Goal: Book appointment/travel/reservation

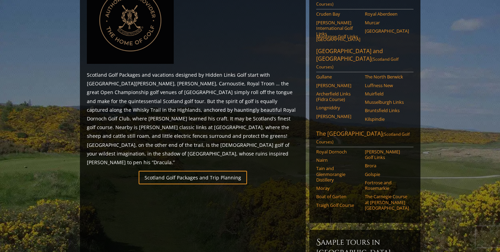
scroll to position [358, 0]
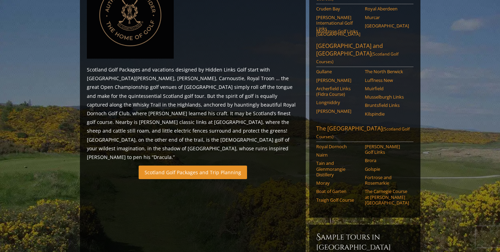
click at [177, 166] on link "Scotland Golf Packages and Trip Planning" at bounding box center [193, 173] width 108 height 14
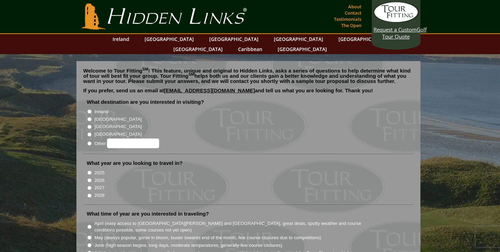
click at [91, 117] on input "[GEOGRAPHIC_DATA]" at bounding box center [89, 119] width 5 height 5
radio input "true"
click at [89, 178] on input "2026" at bounding box center [89, 180] width 5 height 5
radio input "true"
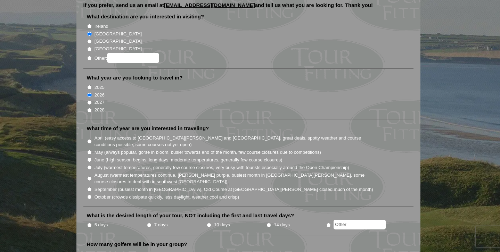
scroll to position [90, 0]
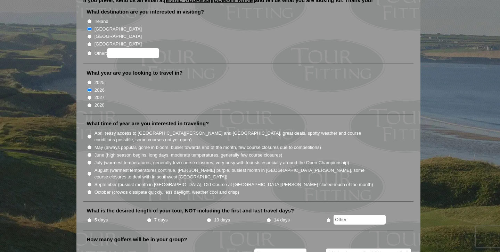
click at [89, 135] on input "April (easy access to St. Andrews and Ballybunion, great deals, spotty weather …" at bounding box center [89, 137] width 5 height 5
radio input "true"
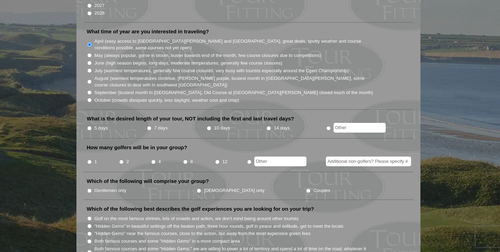
scroll to position [184, 0]
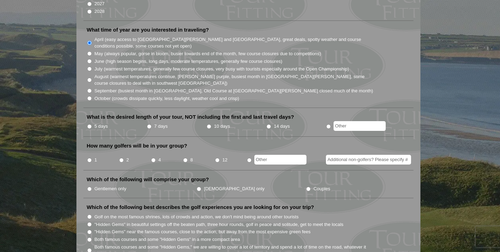
click at [89, 124] on input "5 days" at bounding box center [89, 126] width 5 height 5
radio input "true"
click at [123, 158] on input "2" at bounding box center [121, 160] width 5 height 5
radio input "true"
click at [90, 158] on input "1" at bounding box center [89, 160] width 5 height 5
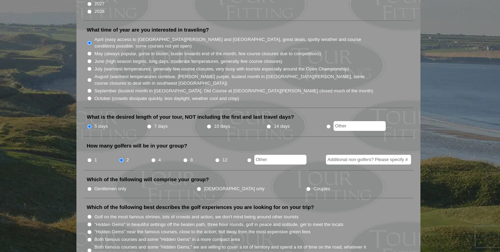
radio input "true"
click at [356, 155] on input "Additional non-golfers? Please specify #" at bounding box center [368, 160] width 85 height 10
type input "1"
click at [368, 143] on li "How many golfers will be in your group? 1 2 4 8 12 1" at bounding box center [248, 157] width 330 height 28
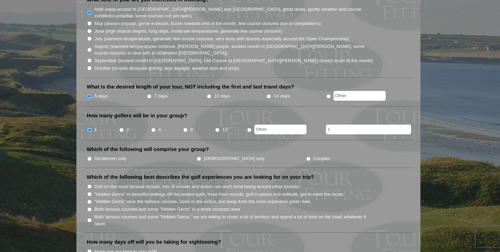
scroll to position [219, 0]
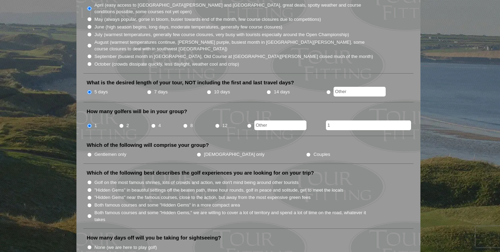
click at [306, 153] on input "Couples" at bounding box center [308, 155] width 5 height 5
radio input "true"
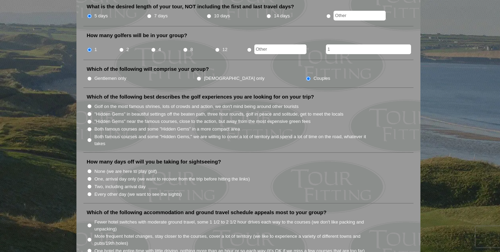
scroll to position [297, 0]
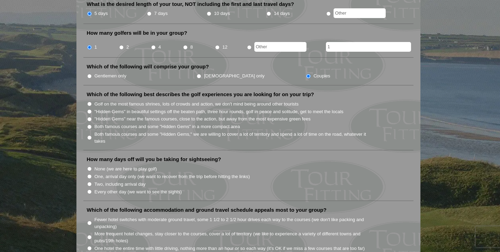
click at [90, 102] on input "Golf on the most famous shrines, lots of crowds and action, we don't mind being…" at bounding box center [89, 104] width 5 height 5
radio input "true"
click at [88, 125] on input "Both famous courses and some "Hidden Gems" in a more compact area" at bounding box center [89, 127] width 5 height 5
radio input "true"
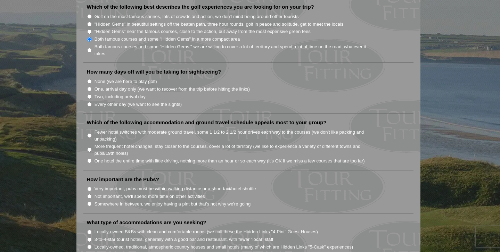
scroll to position [389, 0]
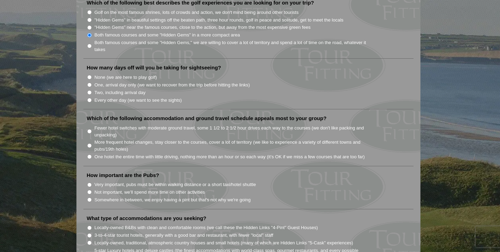
click at [90, 98] on input "Every other day (we want to see the sights)" at bounding box center [89, 100] width 5 height 5
radio input "true"
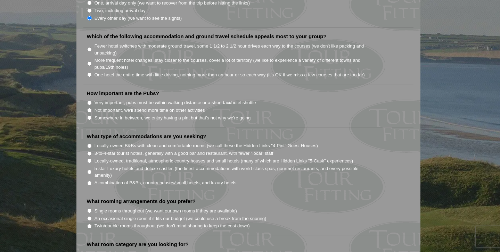
scroll to position [470, 0]
click at [89, 73] on input "One hotel the entire time with little driving, nothing more than an hour or so …" at bounding box center [89, 75] width 5 height 5
radio input "true"
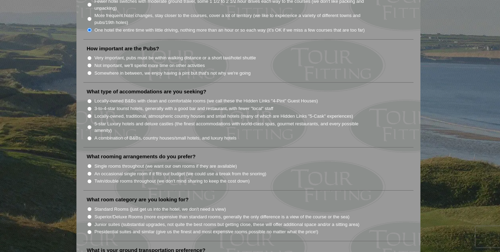
scroll to position [517, 0]
click at [90, 55] on input "Very important, pubs must be within walking distance or a short taxi/hotel shut…" at bounding box center [89, 57] width 5 height 5
radio input "true"
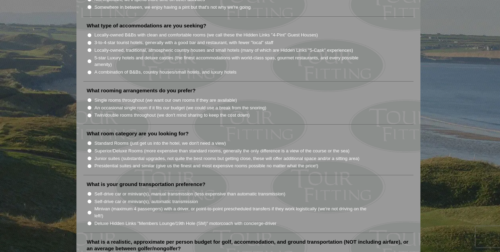
scroll to position [584, 0]
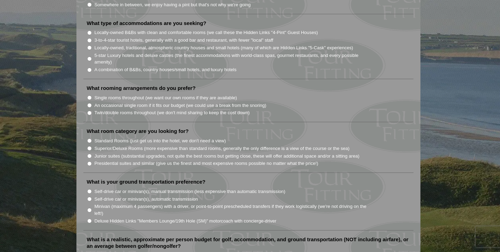
click at [89, 57] on input "5-star Luxury hotels and deluxe castles (the finest accommodations with world-c…" at bounding box center [89, 59] width 5 height 5
radio input "true"
click at [89, 68] on input "A combination of B&Bs, country houses/small hotels, and luxury hotels" at bounding box center [89, 70] width 5 height 5
radio input "true"
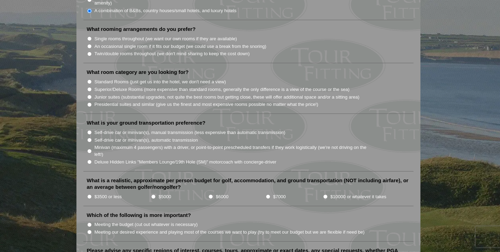
scroll to position [644, 0]
click at [89, 36] on input "Single rooms throughout (we want our own rooms if they are available)" at bounding box center [89, 38] width 5 height 5
radio input "true"
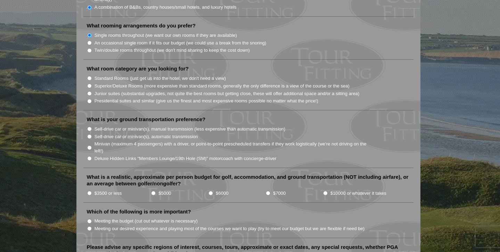
scroll to position [647, 0]
click at [89, 49] on input "Twin/double rooms throughout (we don't mind sharing to keep the cost down)" at bounding box center [89, 51] width 5 height 5
radio input "true"
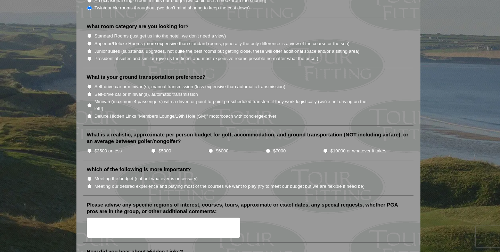
scroll to position [690, 0]
click at [88, 33] on input "Standard Rooms (just get us into the hotel, we don't need a view)" at bounding box center [89, 35] width 5 height 5
radio input "true"
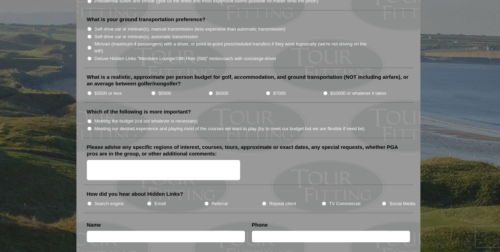
scroll to position [752, 0]
